Goal: Task Accomplishment & Management: Use online tool/utility

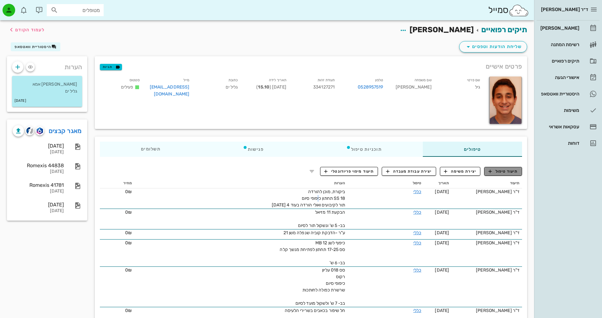
click at [498, 167] on button "תיעוד טיפול" at bounding box center [503, 171] width 38 height 9
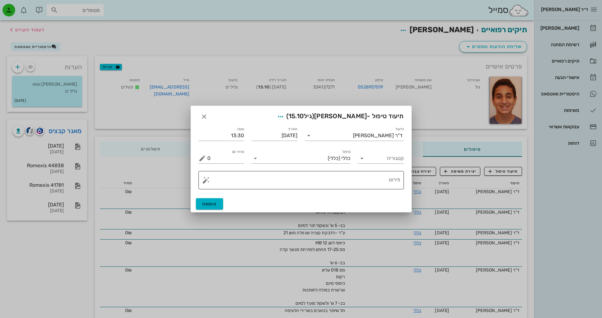
click at [202, 182] on button "button" at bounding box center [206, 180] width 8 height 8
click at [219, 168] on div "[DEMOGRAPHIC_DATA]" at bounding box center [228, 167] width 52 height 13
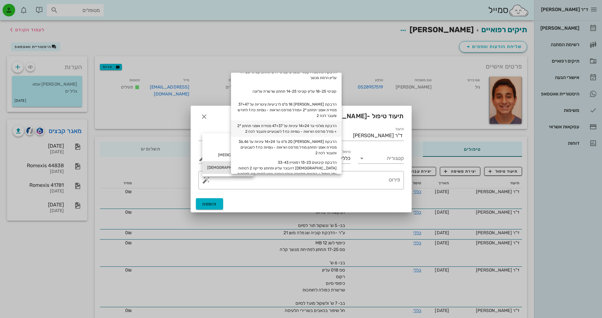
scroll to position [32, 0]
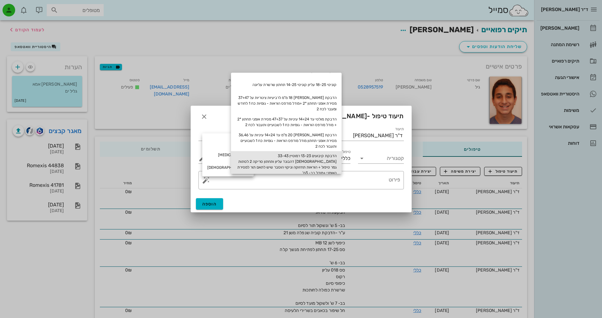
click at [317, 164] on div "הדבקת קיבועים 13-23 רמוטיין 33-43 [DEMOGRAPHIC_DATA] דהבונד עליון ותחתון סריקה …" at bounding box center [286, 164] width 111 height 27
type textarea "הדבקת קיבועים 13-23 רמוטיין 33-43 [DEMOGRAPHIC_DATA] דהבונד עליון ותחתון סריקה …"
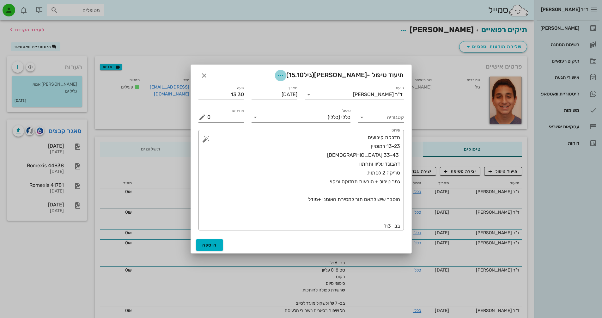
click at [284, 77] on icon "button" at bounding box center [281, 76] width 8 height 8
click at [294, 107] on div "צבע רשומה" at bounding box center [286, 107] width 43 height 6
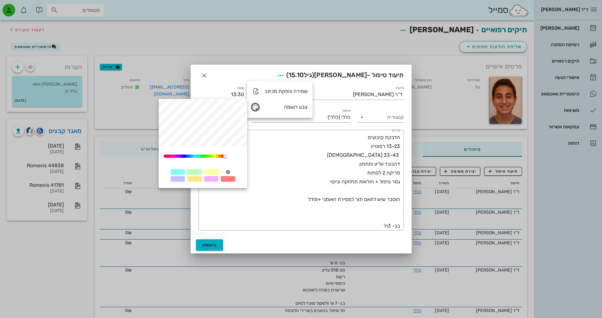
click at [196, 171] on div at bounding box center [194, 172] width 14 height 6
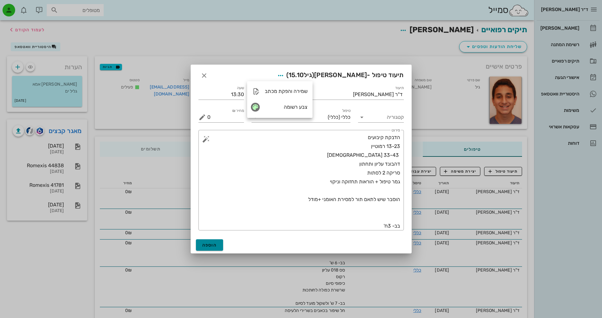
click at [211, 246] on span "הוספה" at bounding box center [209, 244] width 15 height 5
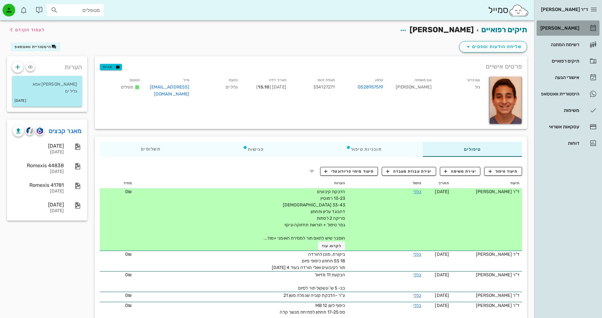
click at [577, 27] on div "[PERSON_NAME]" at bounding box center [559, 28] width 40 height 5
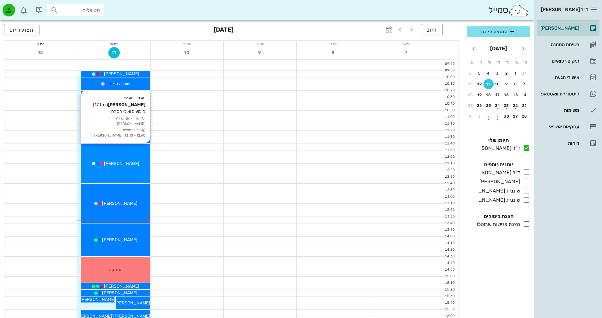
scroll to position [126, 0]
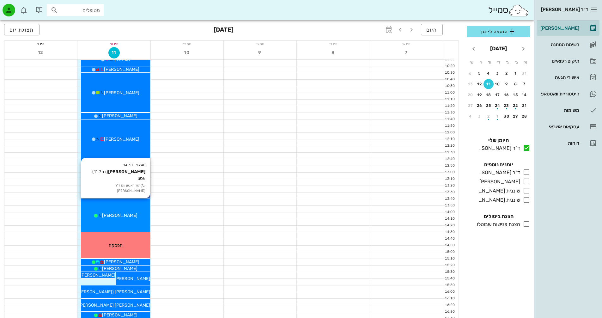
click at [133, 215] on div "[PERSON_NAME]" at bounding box center [115, 215] width 69 height 7
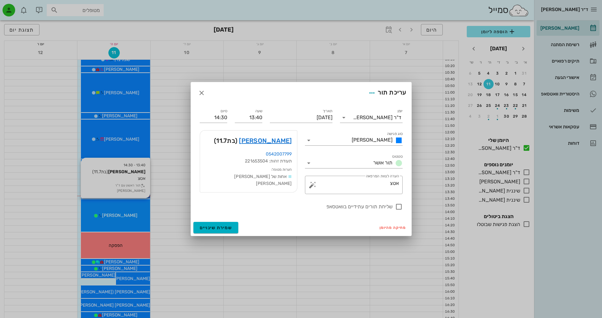
click at [133, 215] on div at bounding box center [301, 159] width 602 height 318
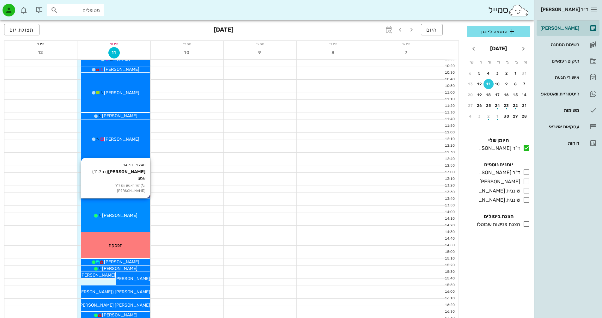
click at [133, 215] on div "[PERSON_NAME]" at bounding box center [115, 215] width 69 height 7
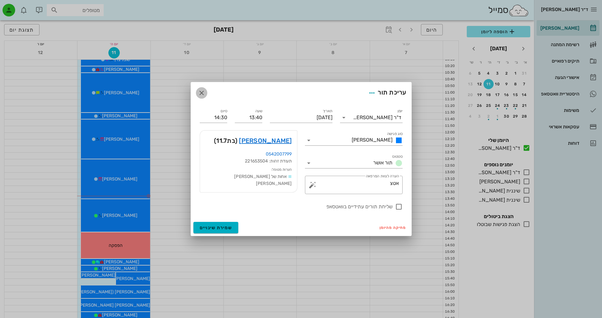
click at [204, 94] on icon "button" at bounding box center [202, 93] width 8 height 8
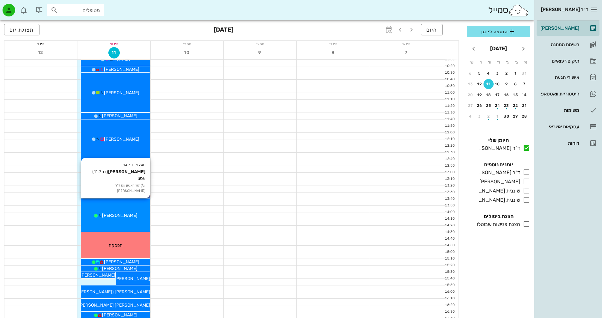
click at [133, 219] on div "13:40 - 14:30 [PERSON_NAME] (בת 11.7 ) אטצ תור ראשון עם ד"ר [PERSON_NAME] [PERS…" at bounding box center [115, 215] width 69 height 33
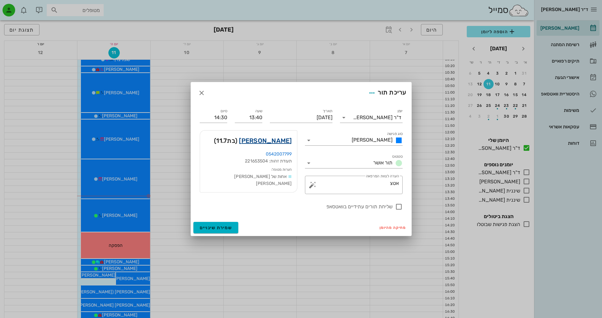
click at [276, 139] on link "[PERSON_NAME]" at bounding box center [265, 141] width 53 height 10
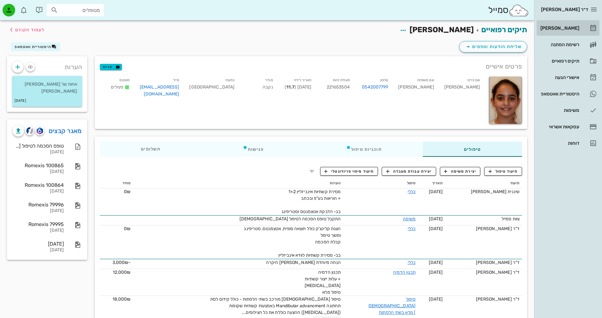
click at [568, 30] on div "[PERSON_NAME]" at bounding box center [559, 28] width 40 height 5
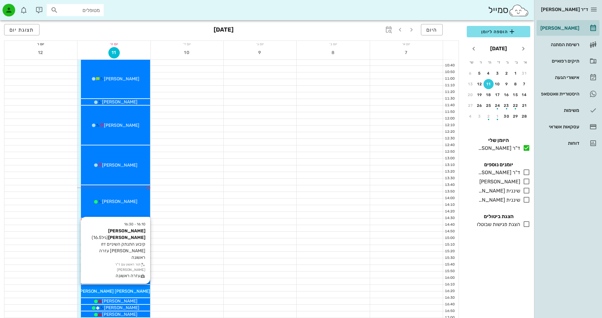
scroll to position [158, 0]
